Goal: Task Accomplishment & Management: Manage account settings

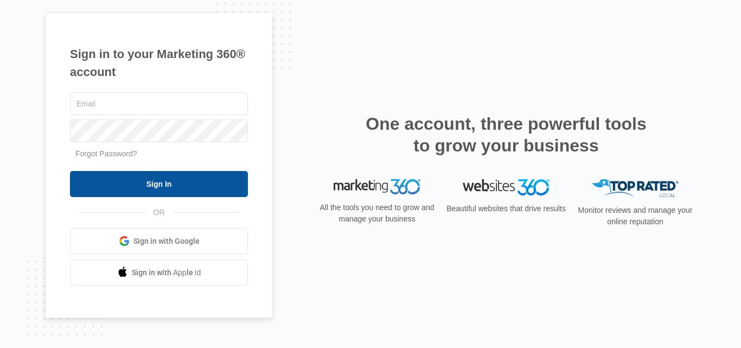
type input "[PERSON_NAME][EMAIL_ADDRESS][DOMAIN_NAME]"
click at [167, 180] on input "Sign In" at bounding box center [159, 184] width 178 height 26
